Goal: Information Seeking & Learning: Learn about a topic

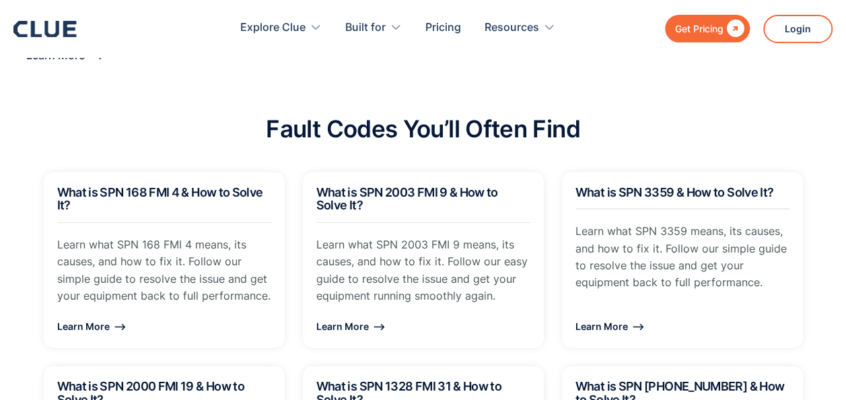
scroll to position [1397, 0]
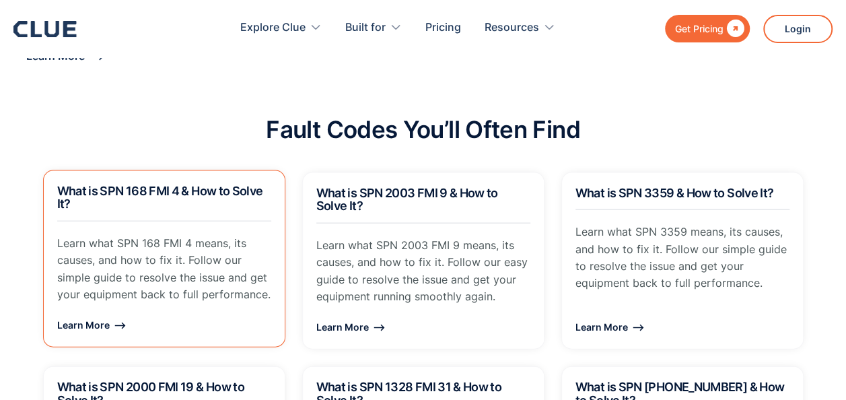
click at [110, 316] on div "Learn More ⟶" at bounding box center [164, 324] width 214 height 17
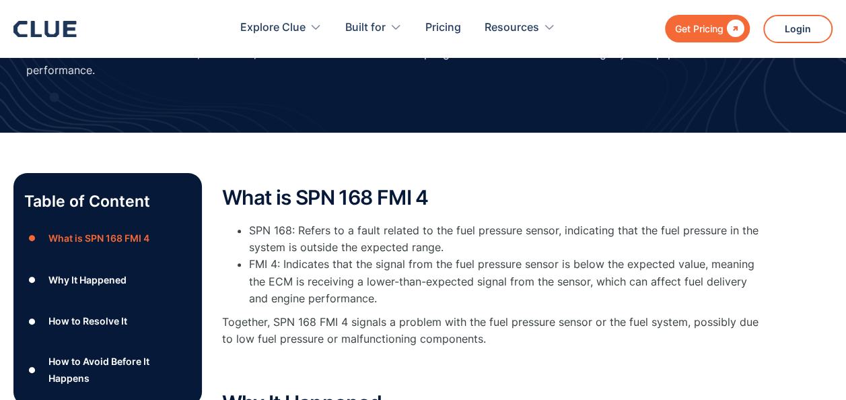
scroll to position [114, 0]
